Goal: Task Accomplishment & Management: Complete application form

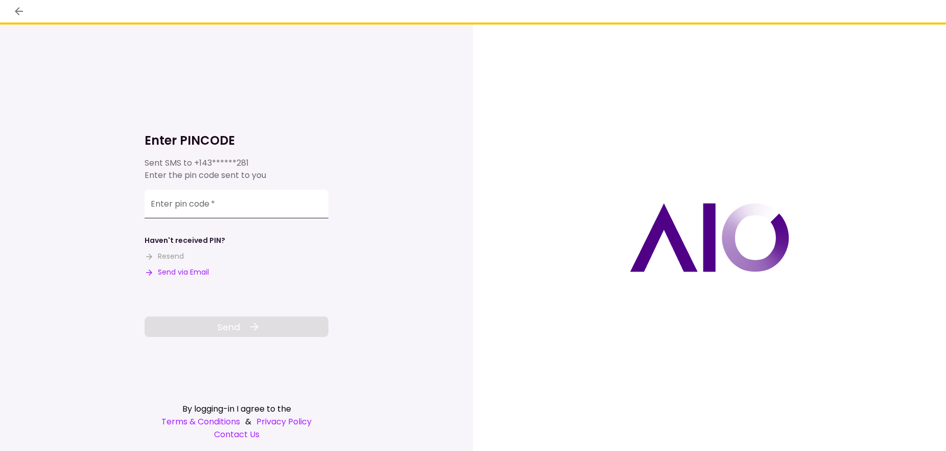
click at [220, 209] on input "Enter pin code   *" at bounding box center [237, 204] width 184 height 29
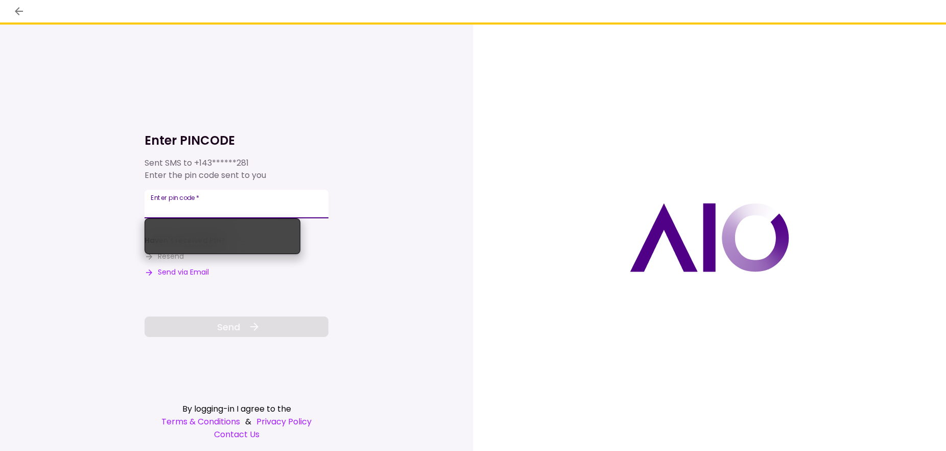
paste input "******"
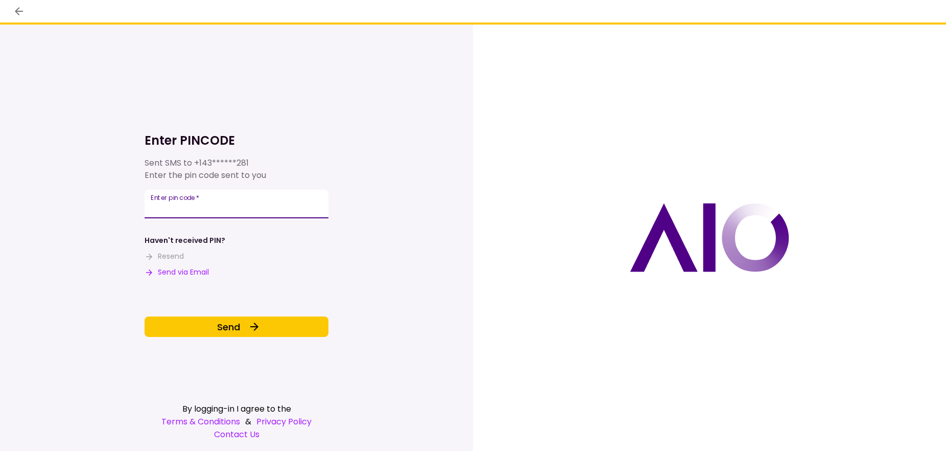
type input "******"
click at [451, 313] on div "Enter PINCODE Sent SMS to +143******281 Enter the pin code sent to you Enter pi…" at bounding box center [236, 238] width 473 height 426
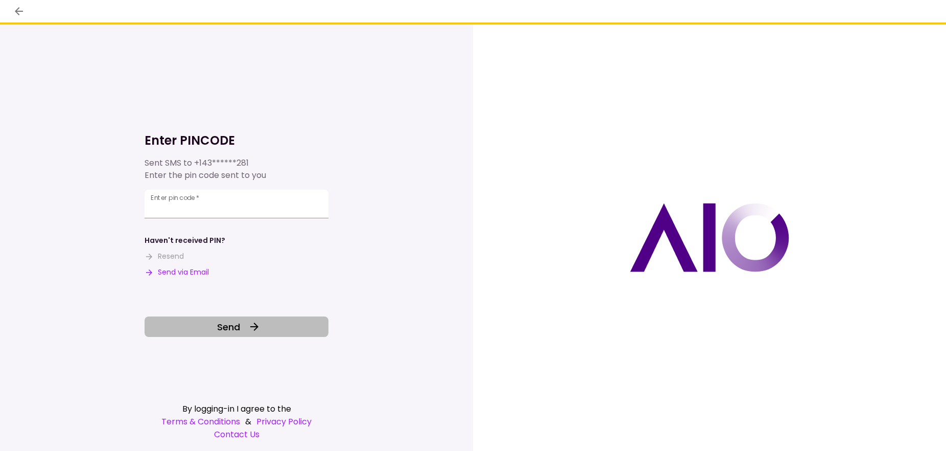
click at [225, 326] on span "Send" at bounding box center [228, 327] width 23 height 14
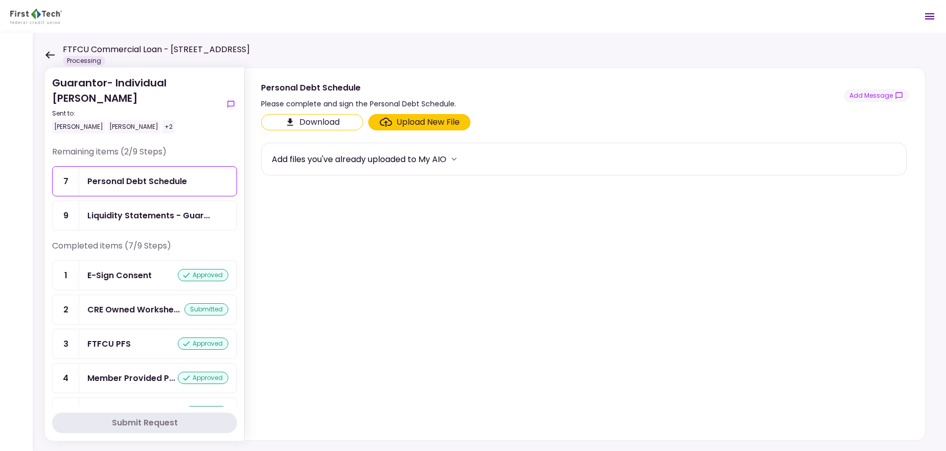
click at [48, 53] on icon at bounding box center [50, 55] width 10 height 8
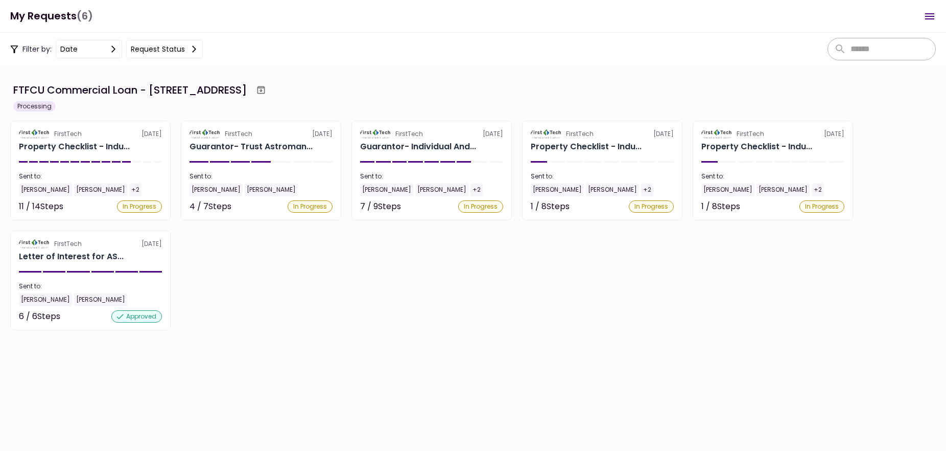
click at [715, 245] on div "FirstTech [DATE] Property Checklist - Indu... Sent to: [PERSON_NAME] [PERSON_NA…" at bounding box center [473, 225] width 926 height 209
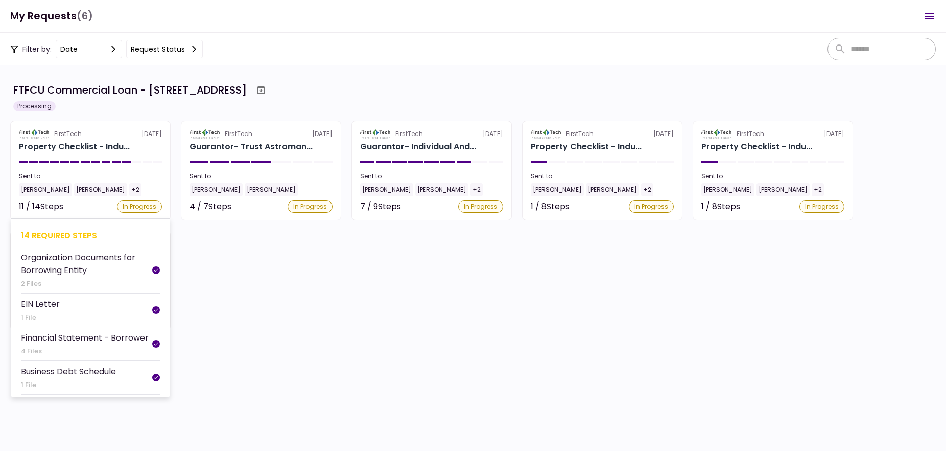
click at [92, 287] on div "2 Files" at bounding box center [86, 283] width 131 height 10
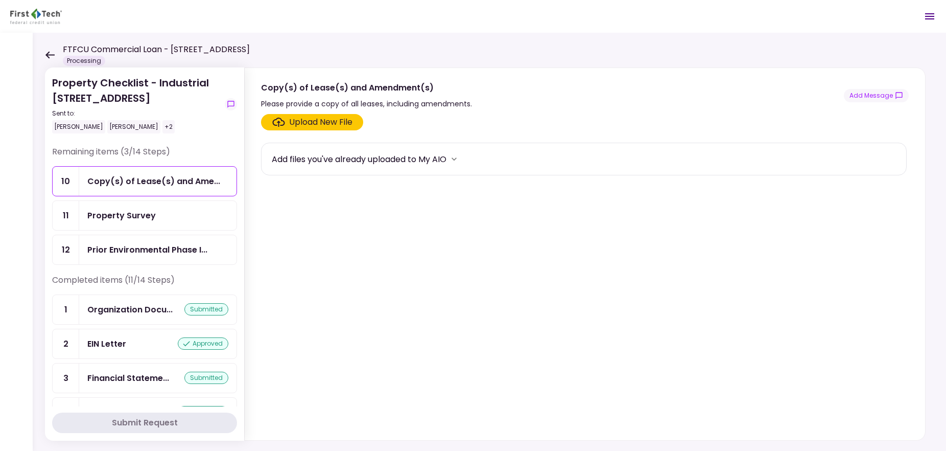
scroll to position [270, 0]
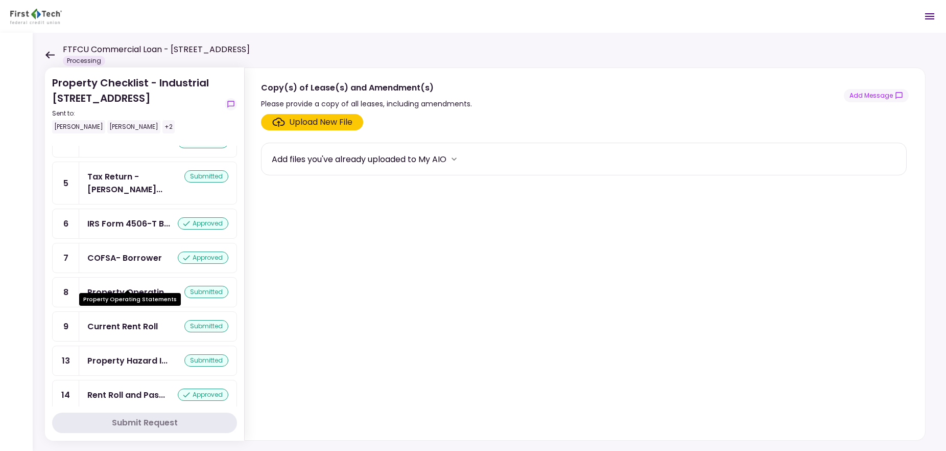
click at [154, 286] on div "Property Operatin..." at bounding box center [128, 292] width 83 height 13
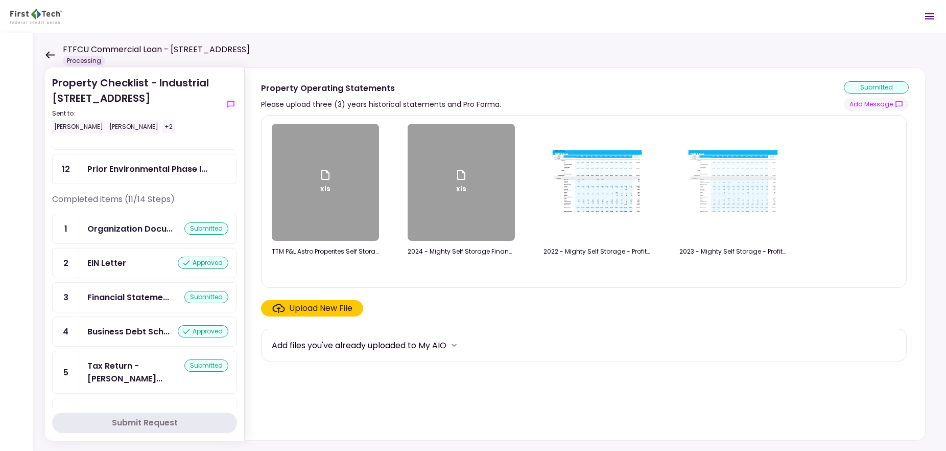
scroll to position [78, 0]
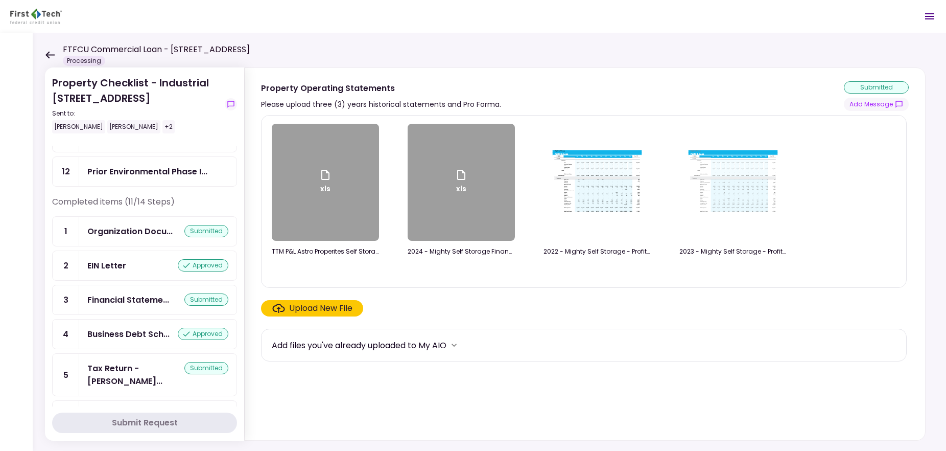
click at [144, 226] on div "Organization Docu..." at bounding box center [129, 231] width 85 height 13
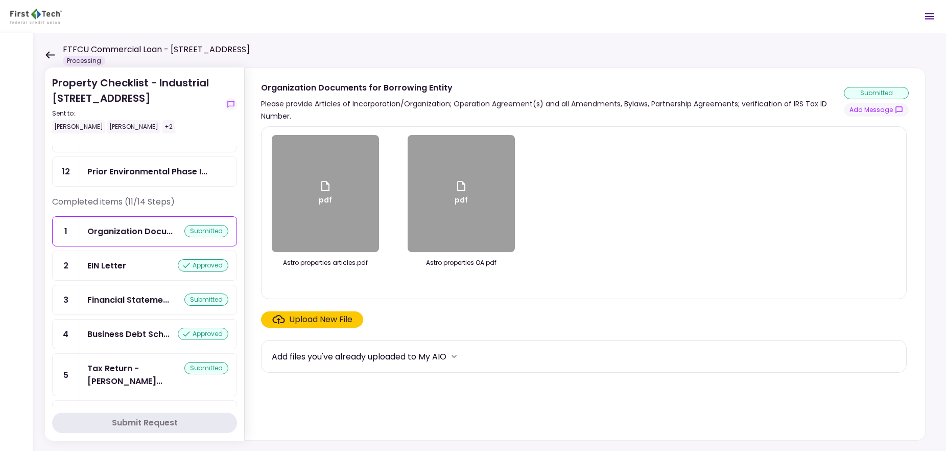
click at [303, 316] on div "Upload New File" at bounding box center [320, 319] width 63 height 12
click at [0, 0] on input "Upload New File" at bounding box center [0, 0] width 0 height 0
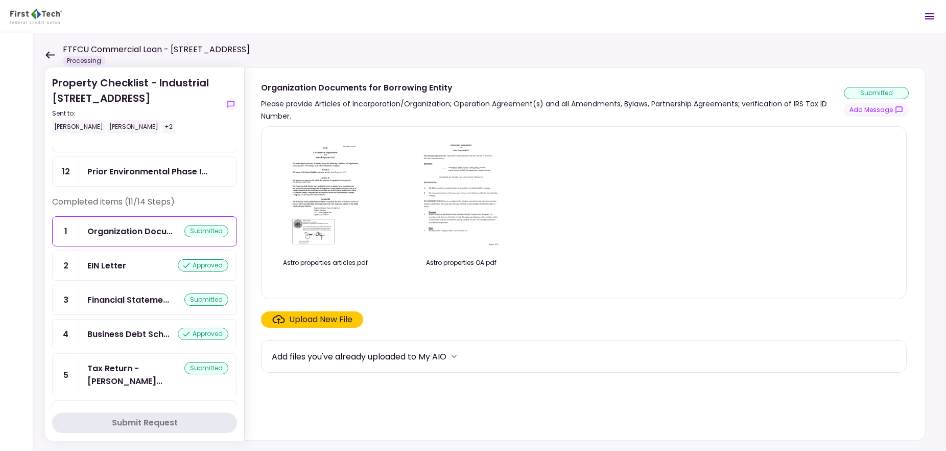
scroll to position [112, 0]
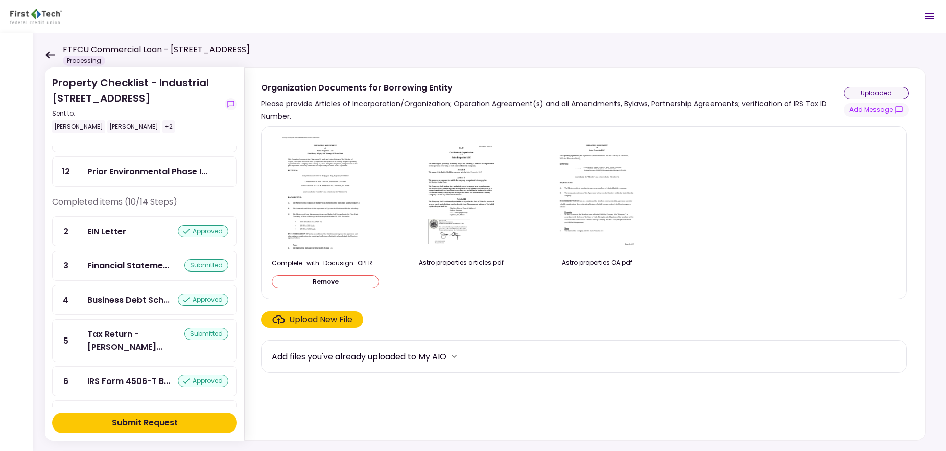
click at [341, 318] on div "Upload New File" at bounding box center [320, 319] width 63 height 12
click at [0, 0] on input "Upload New File" at bounding box center [0, 0] width 0 height 0
click at [625, 14] on header "FTFCU Commercial Loan - [STREET_ADDRESS] Price UT Processing 0 Messages New Mes…" at bounding box center [473, 16] width 946 height 33
click at [135, 425] on div "Submit Request" at bounding box center [145, 422] width 66 height 12
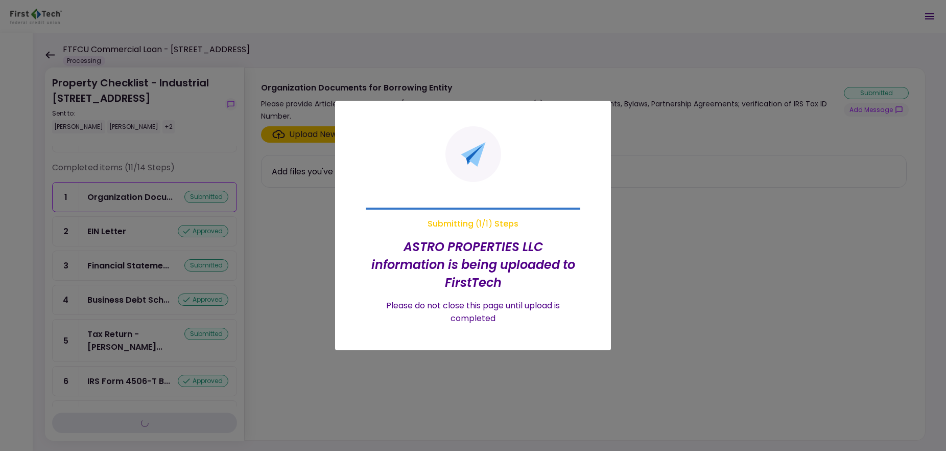
scroll to position [78, 0]
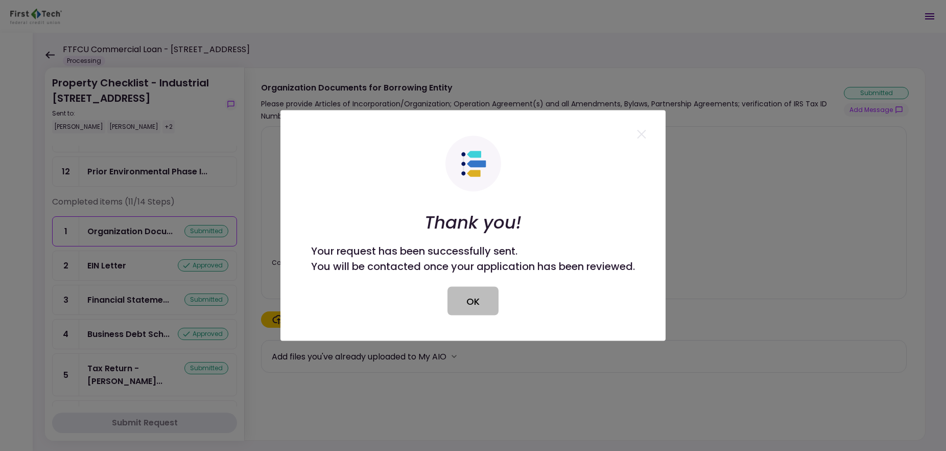
click at [457, 298] on button "OK" at bounding box center [473, 301] width 51 height 29
